Goal: Navigation & Orientation: Find specific page/section

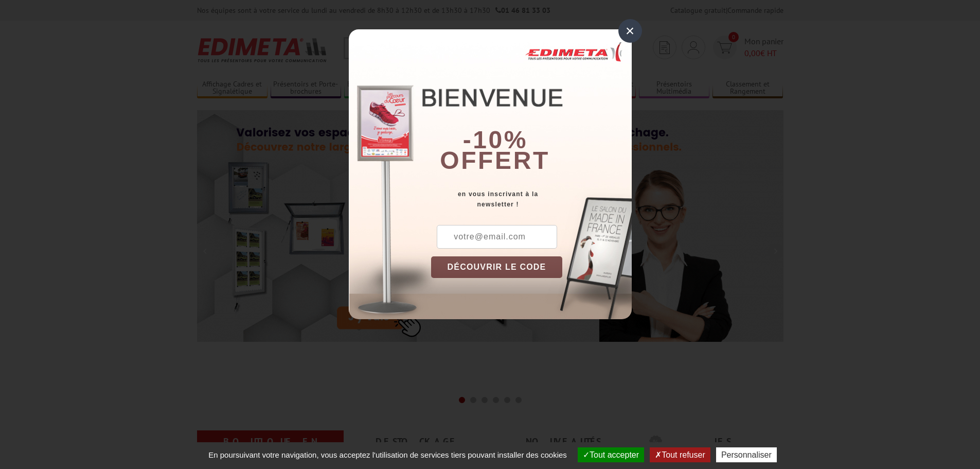
click at [628, 32] on div "×" at bounding box center [630, 31] width 24 height 24
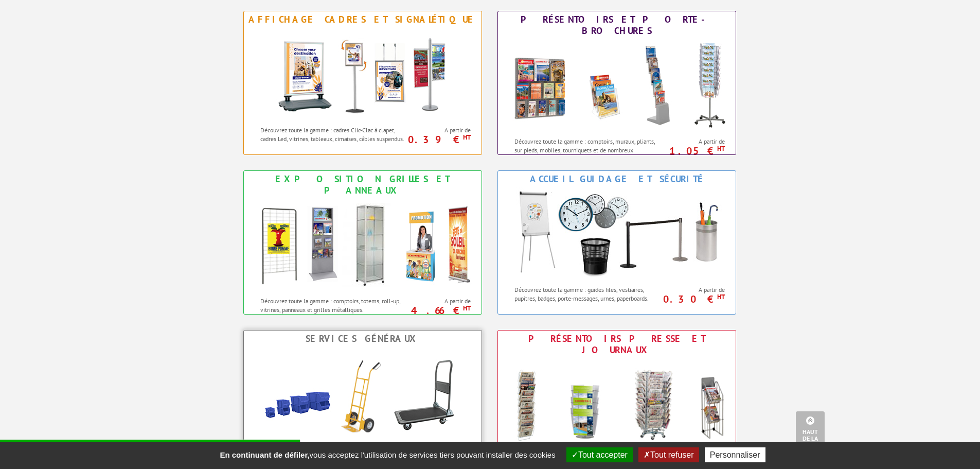
scroll to position [463, 0]
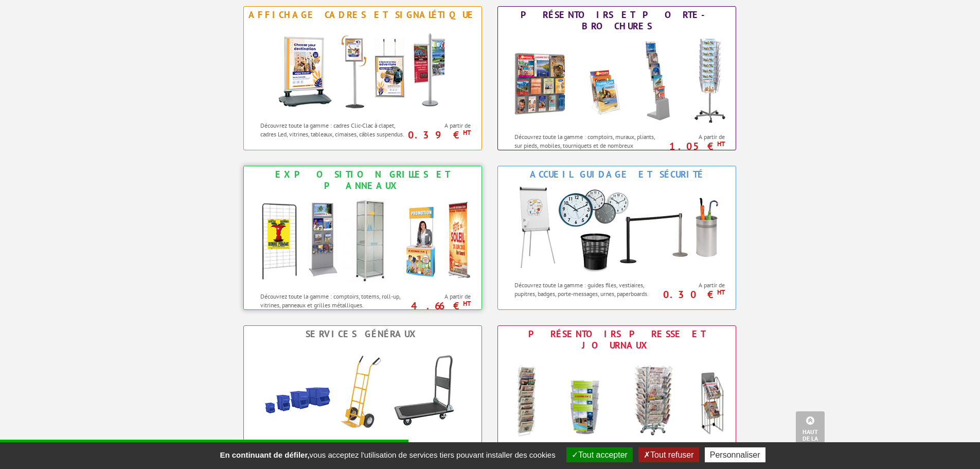
click at [290, 239] on img at bounding box center [362, 240] width 226 height 93
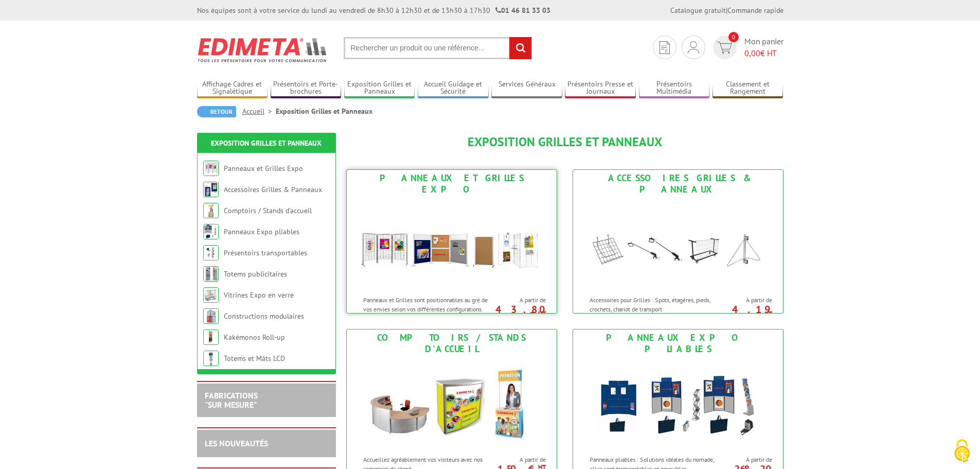
click at [436, 181] on div "Panneaux et Grilles Expo" at bounding box center [451, 183] width 205 height 23
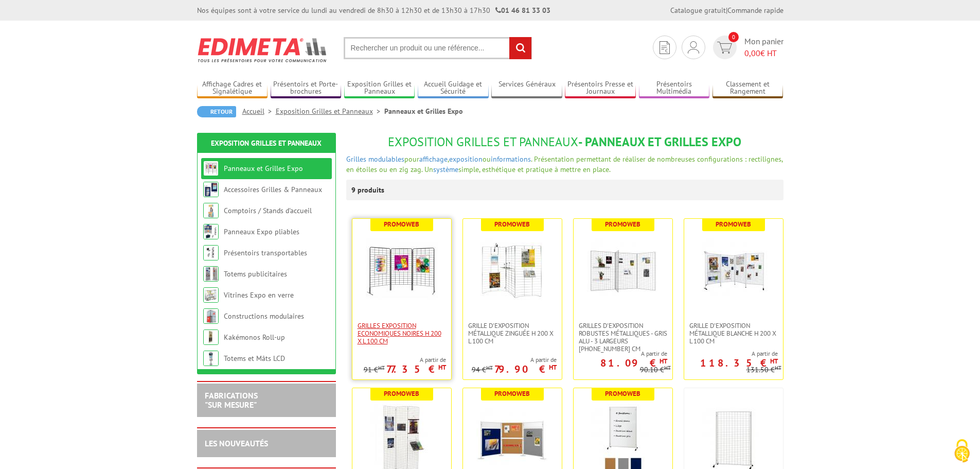
click at [409, 329] on span "Grilles Exposition Economiques Noires H 200 x L 100 cm" at bounding box center [401, 332] width 88 height 23
